Goal: Register for event/course

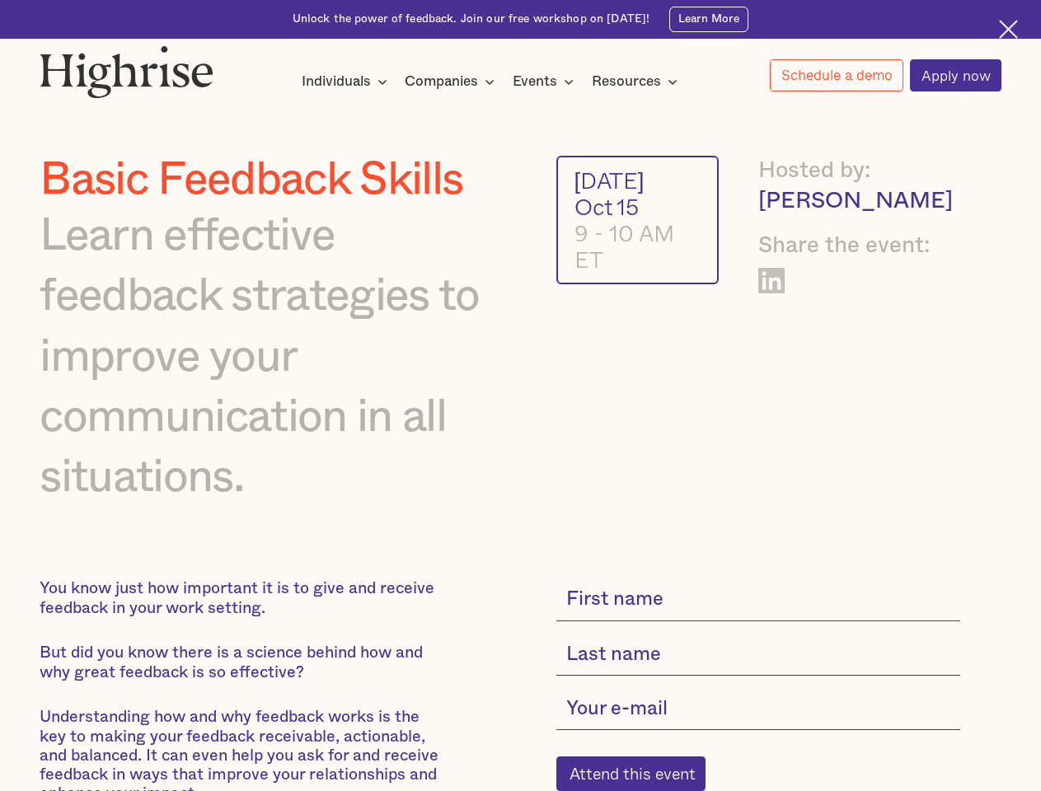
click at [344, 82] on div "Individuals" at bounding box center [336, 82] width 69 height 20
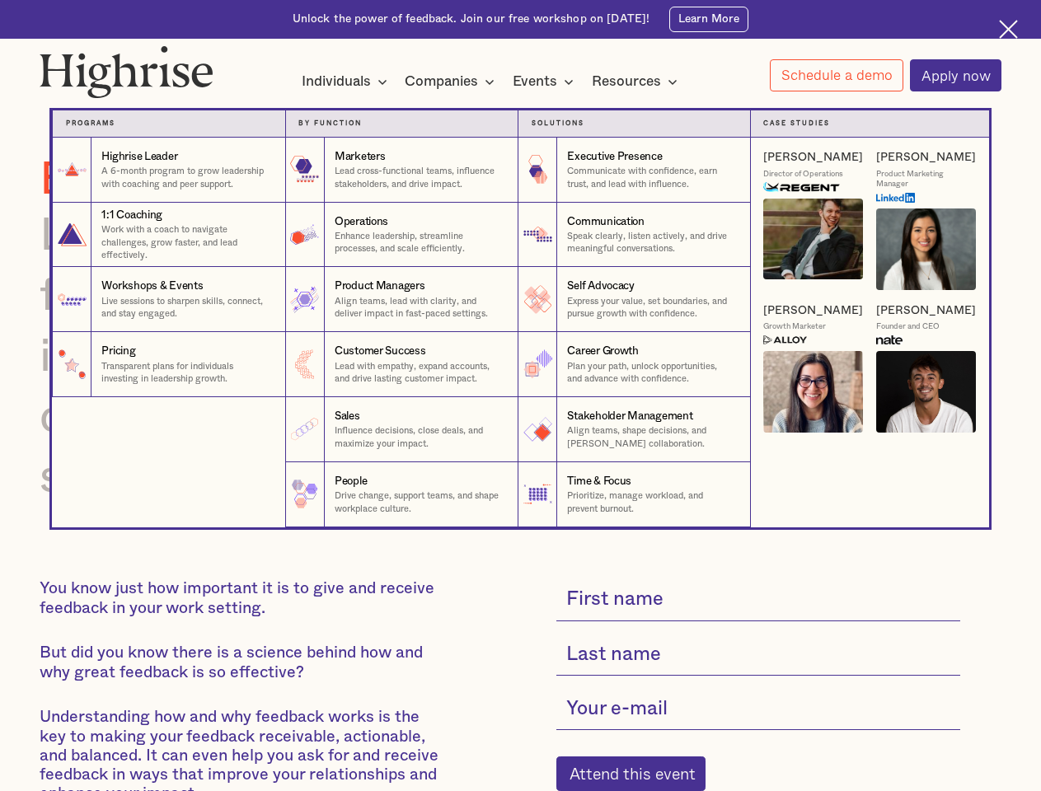
click at [452, 82] on div "Companies" at bounding box center [441, 82] width 73 height 20
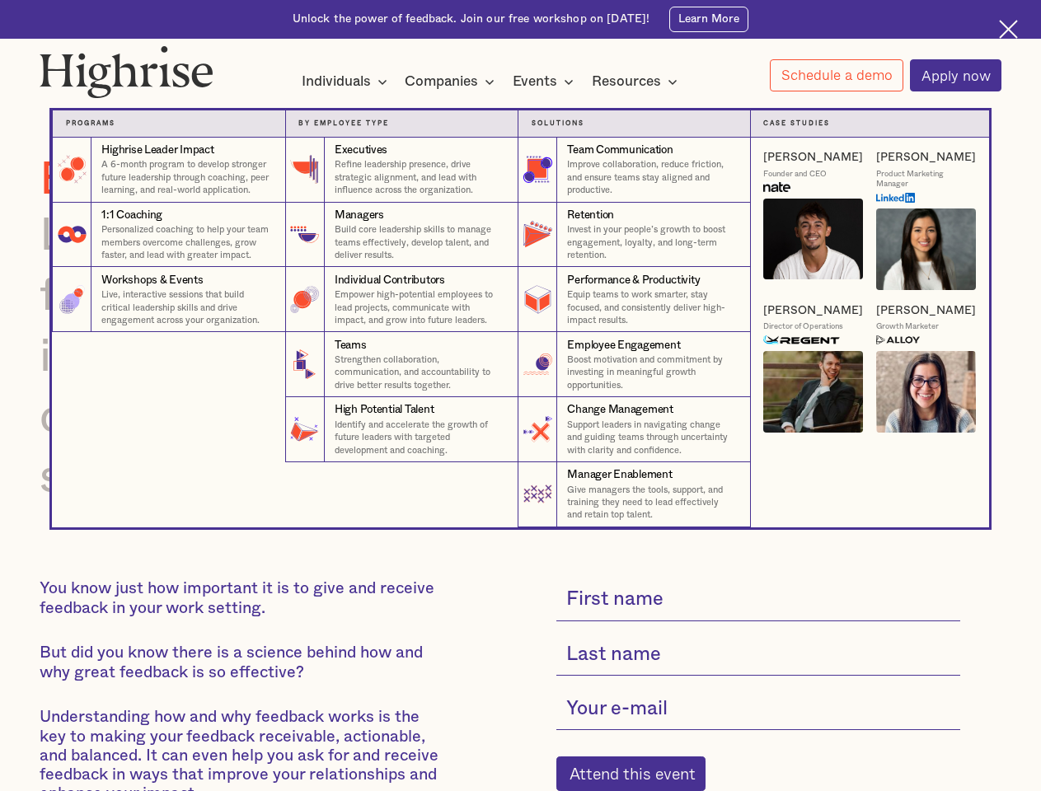
click at [547, 82] on div "Events" at bounding box center [535, 82] width 44 height 20
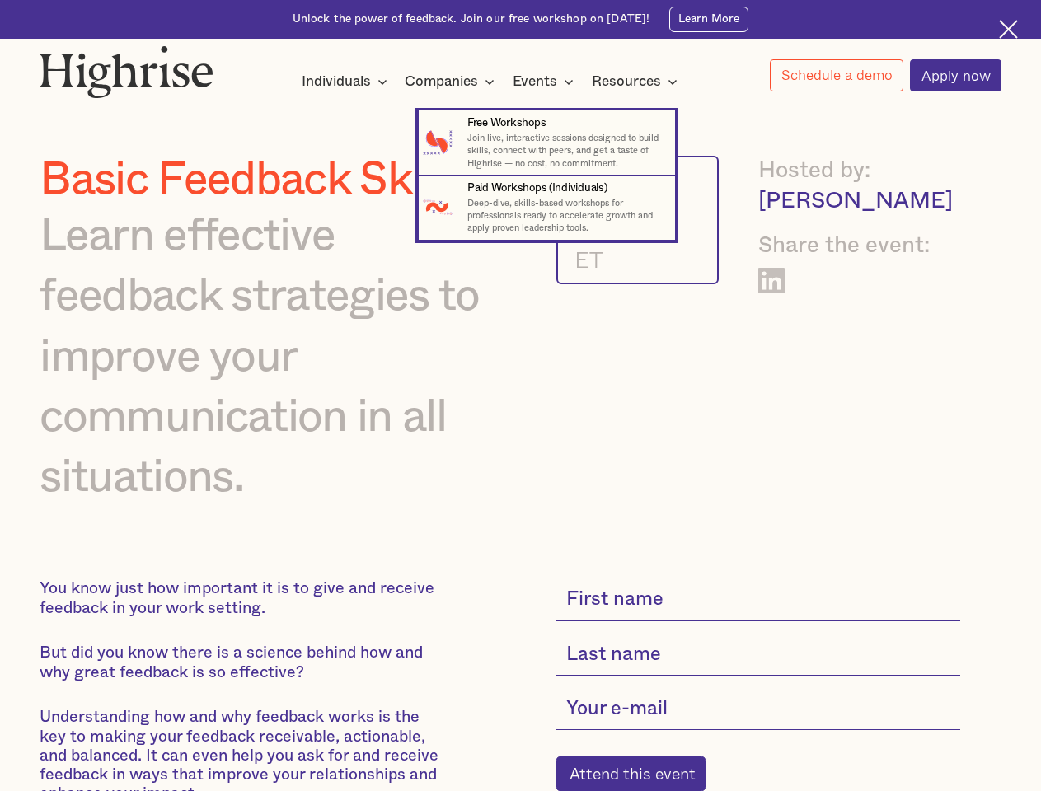
click at [639, 82] on div "Resources" at bounding box center [626, 82] width 69 height 20
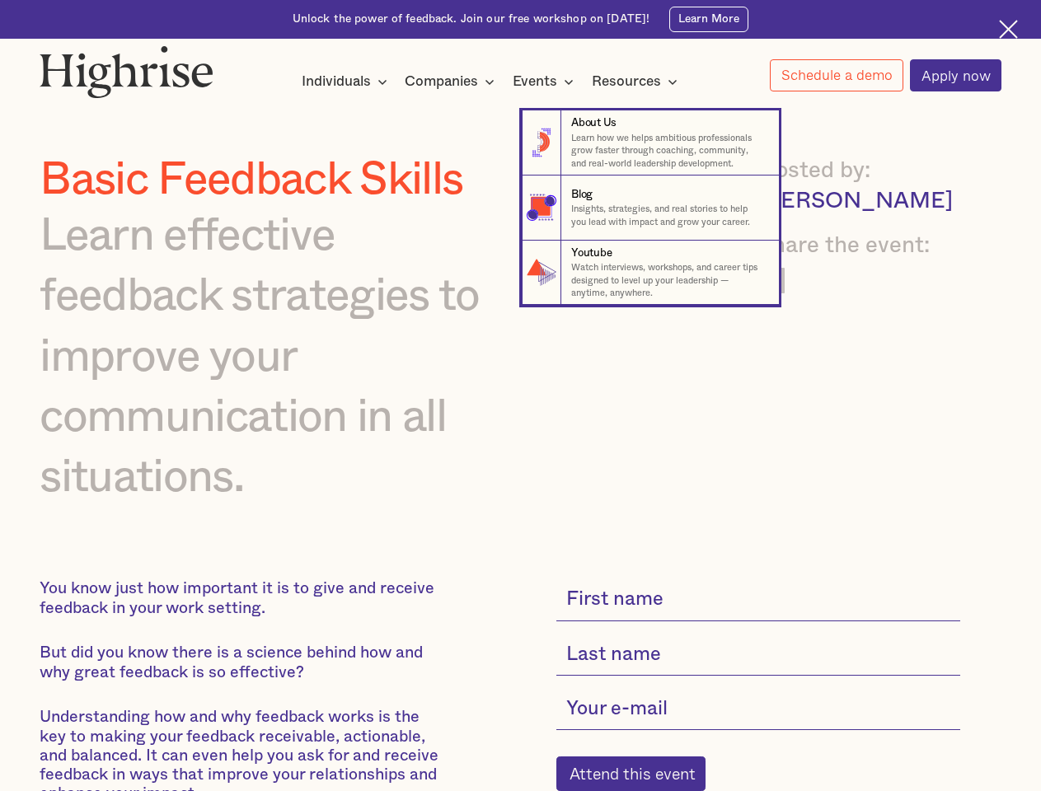
click at [836, 76] on link "Schedule a demo" at bounding box center [836, 75] width 133 height 32
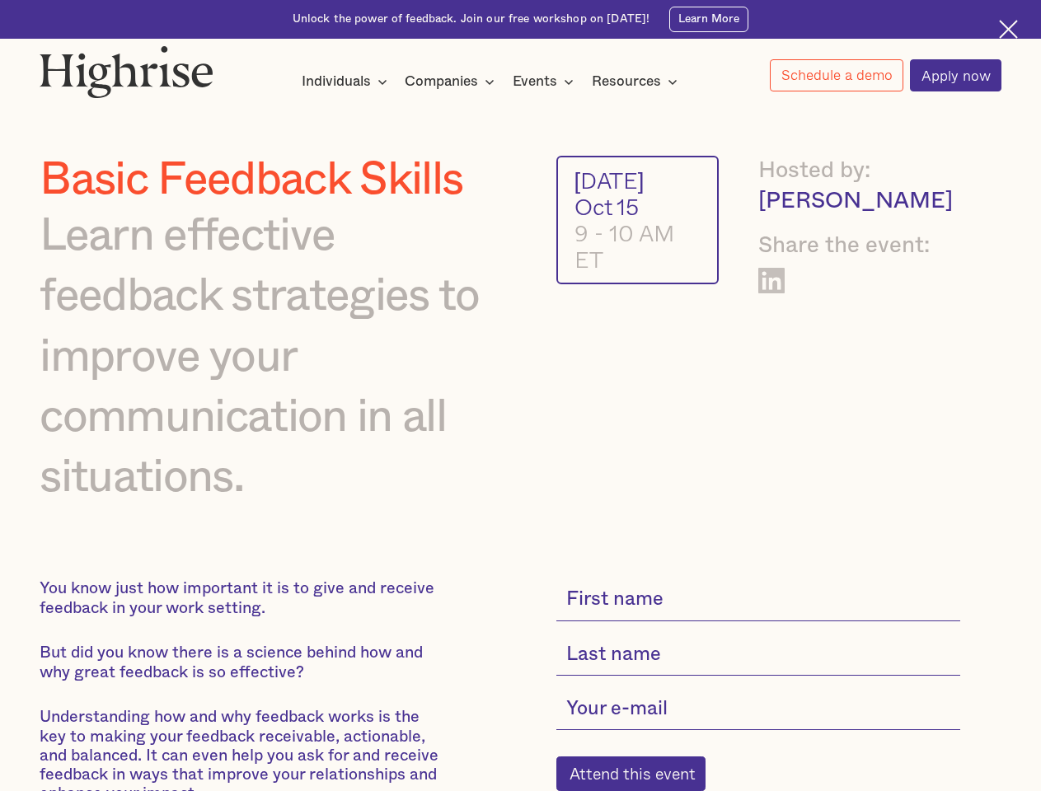
click at [0, 0] on div "Interested in a complimentary coaching session with one of our coaches? Share y…" at bounding box center [0, 0] width 0 height 0
